Goal: Task Accomplishment & Management: Understand process/instructions

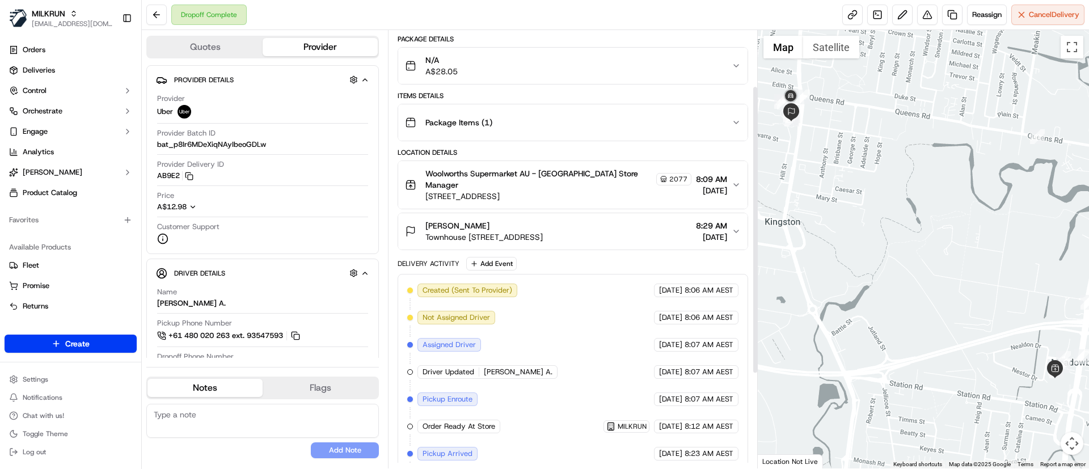
click at [543, 234] on span "Townhouse [STREET_ADDRESS]" at bounding box center [483, 236] width 117 height 11
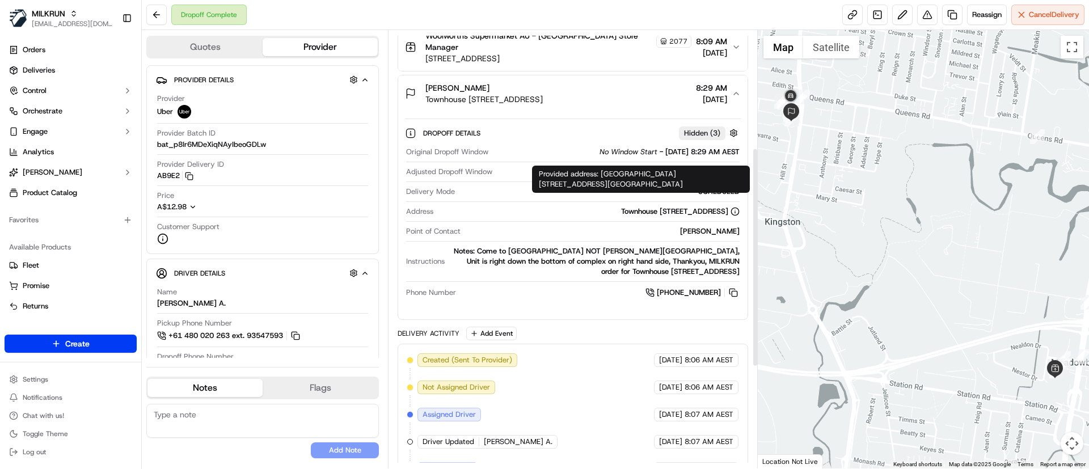
scroll to position [234, 0]
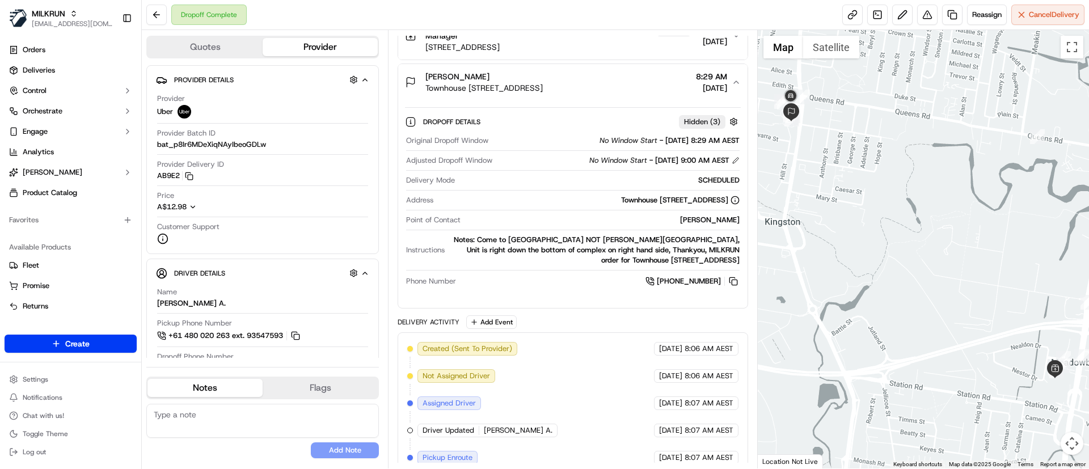
click at [558, 250] on div "Notes: Come to [GEOGRAPHIC_DATA] NOT [PERSON_NAME][GEOGRAPHIC_DATA], Unit is ri…" at bounding box center [594, 250] width 290 height 31
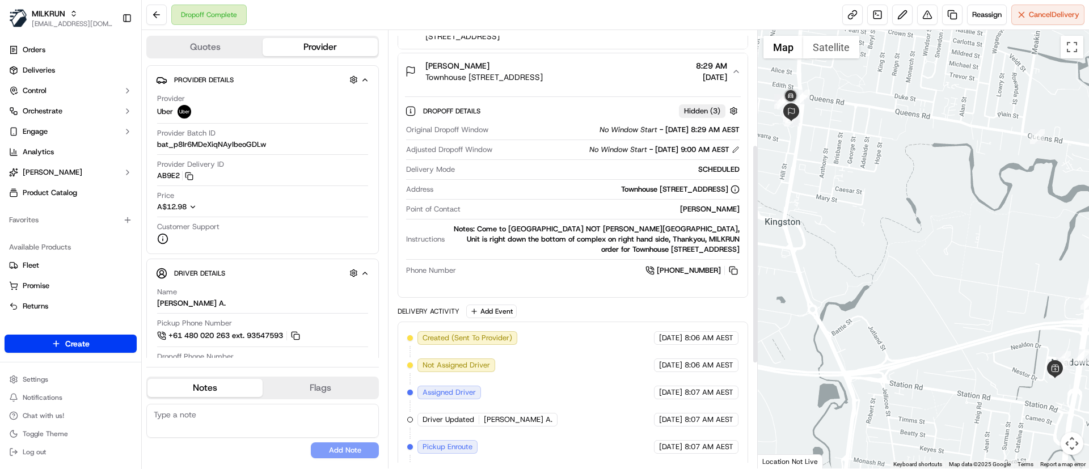
scroll to position [202, 0]
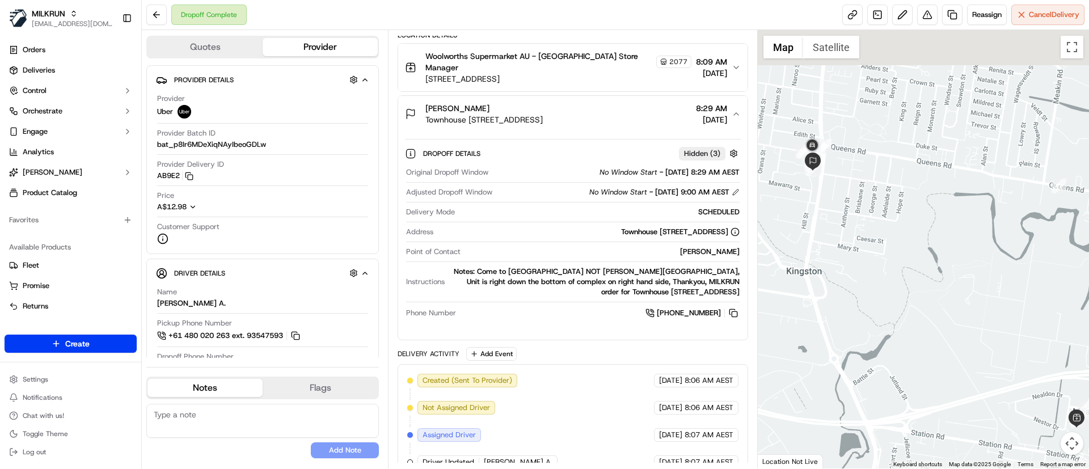
drag, startPoint x: 856, startPoint y: 216, endPoint x: 893, endPoint y: 258, distance: 55.9
click at [893, 259] on div at bounding box center [924, 249] width 332 height 438
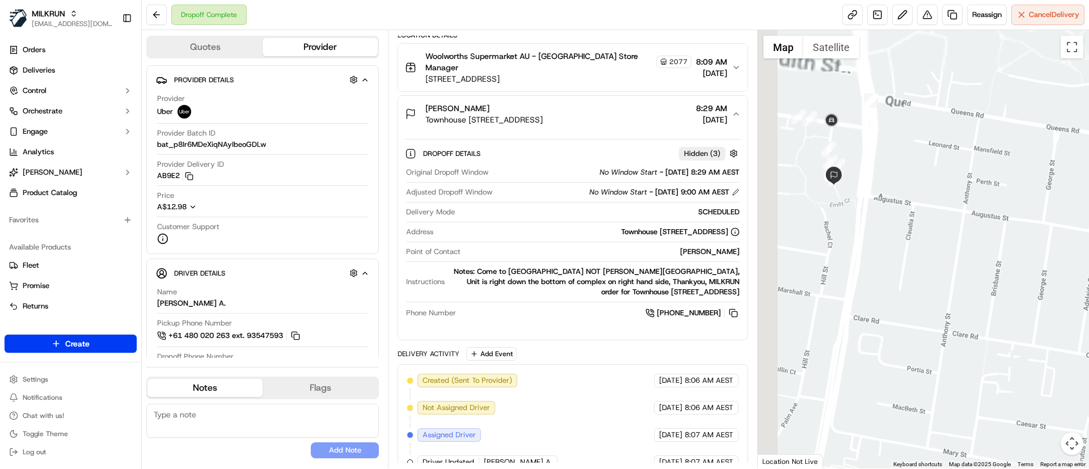
drag, startPoint x: 900, startPoint y: 265, endPoint x: 945, endPoint y: 294, distance: 53.6
click at [945, 294] on div at bounding box center [924, 249] width 332 height 438
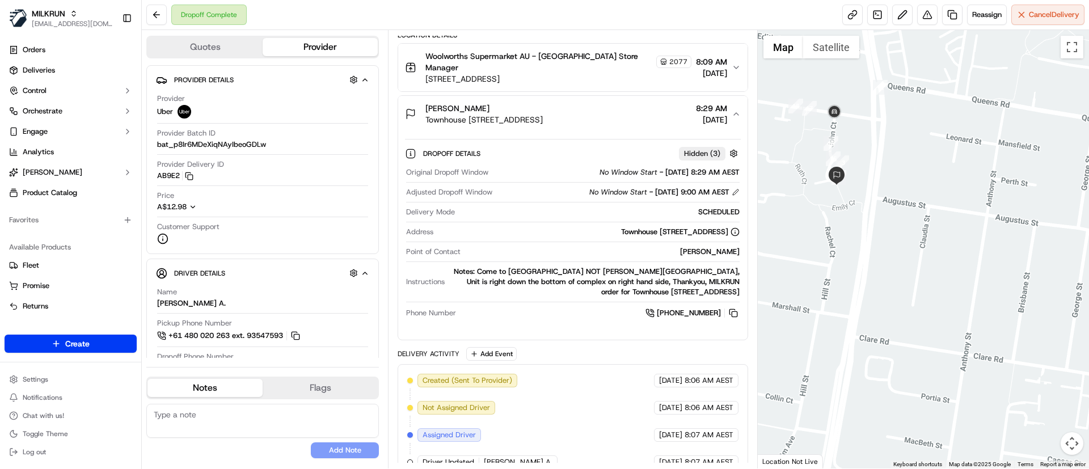
click at [553, 276] on div "Notes: Come to [GEOGRAPHIC_DATA] NOT [PERSON_NAME][GEOGRAPHIC_DATA], Unit is ri…" at bounding box center [594, 282] width 290 height 31
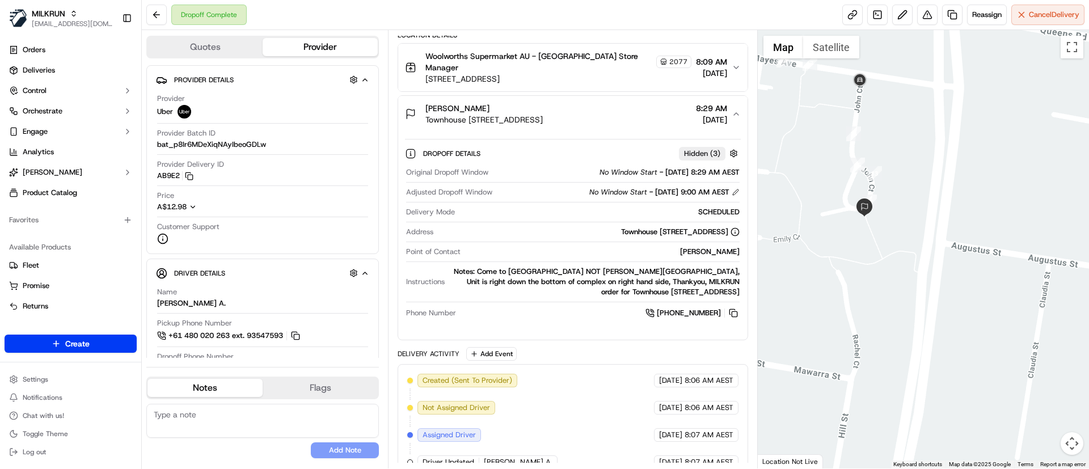
drag, startPoint x: 841, startPoint y: 201, endPoint x: 924, endPoint y: 248, distance: 95.7
click at [924, 248] on div at bounding box center [924, 249] width 332 height 438
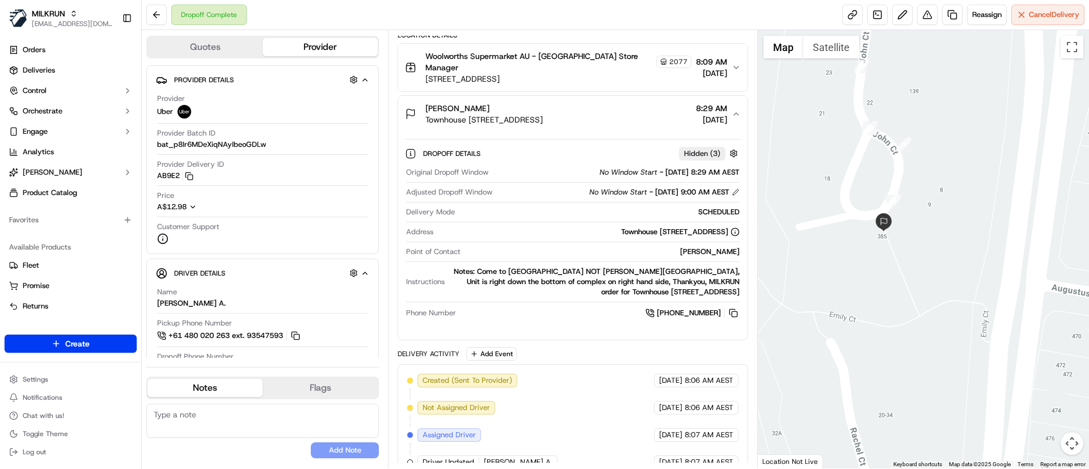
drag, startPoint x: 889, startPoint y: 225, endPoint x: 937, endPoint y: 255, distance: 56.0
click at [937, 255] on div at bounding box center [924, 249] width 332 height 438
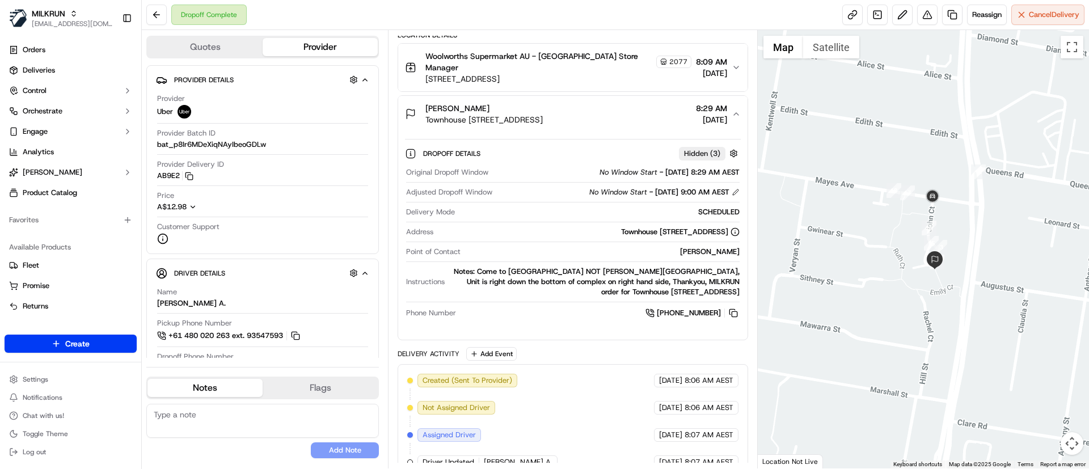
drag, startPoint x: 822, startPoint y: 179, endPoint x: 851, endPoint y: 216, distance: 46.5
click at [851, 216] on div at bounding box center [924, 249] width 332 height 438
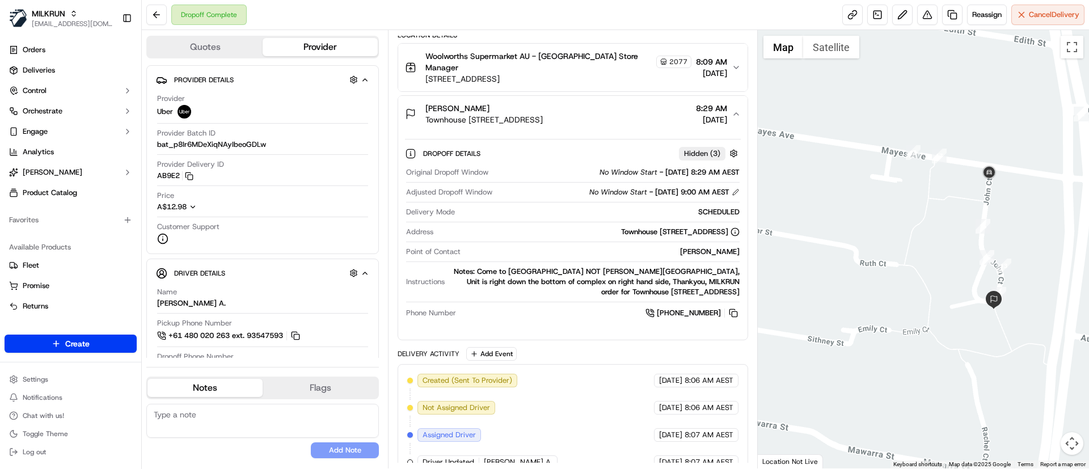
click at [554, 273] on div "Notes: Come to [GEOGRAPHIC_DATA] NOT [PERSON_NAME][GEOGRAPHIC_DATA], Unit is ri…" at bounding box center [594, 282] width 290 height 31
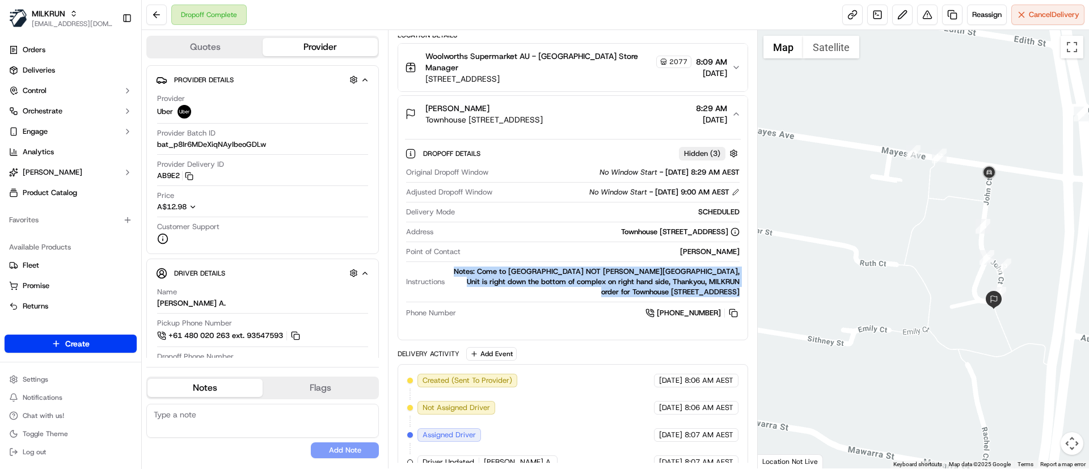
click at [554, 273] on div "Notes: Come to [GEOGRAPHIC_DATA] NOT [PERSON_NAME][GEOGRAPHIC_DATA], Unit is ri…" at bounding box center [594, 282] width 290 height 31
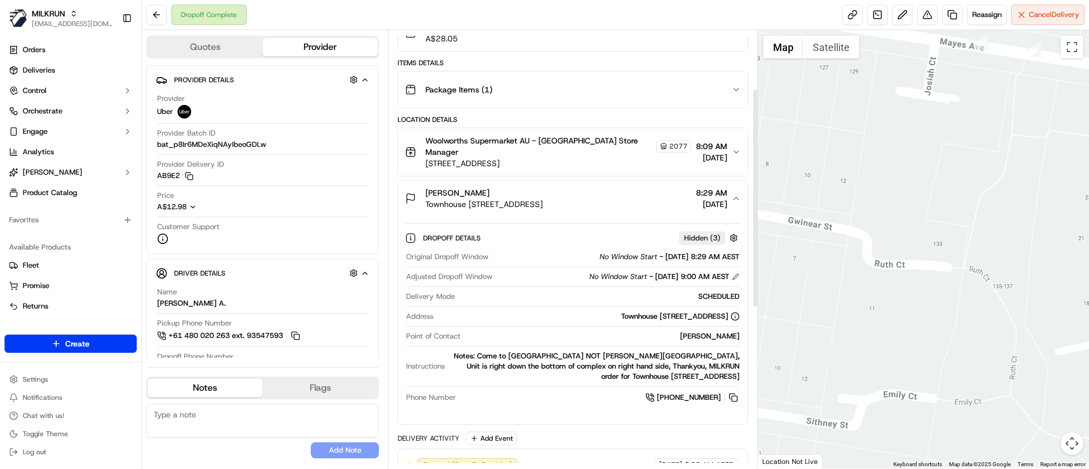
scroll to position [117, 0]
